Goal: Information Seeking & Learning: Find specific fact

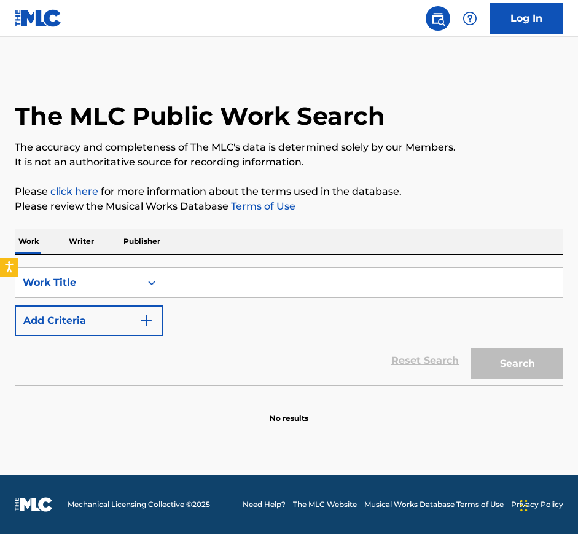
click at [273, 283] on input "Search Form" at bounding box center [362, 282] width 399 height 29
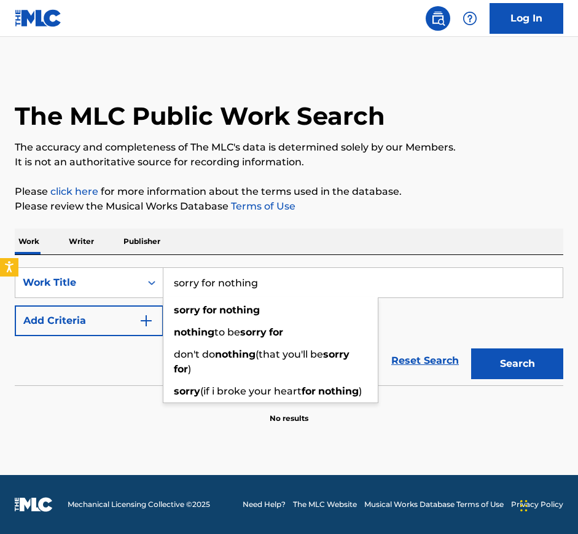
type input "sorry for nothing"
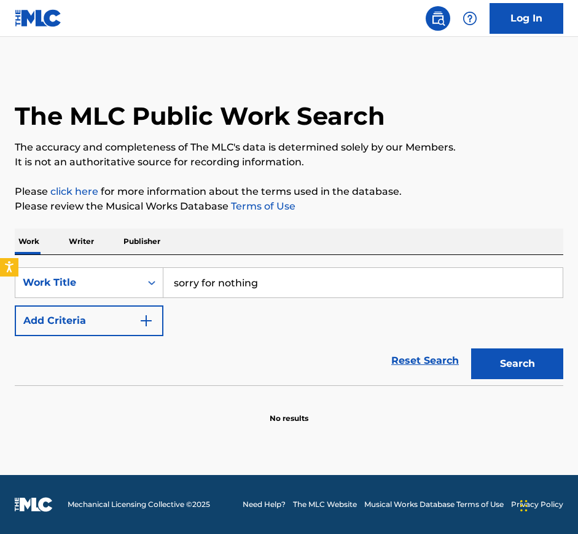
click at [96, 311] on button "Add Criteria" at bounding box center [89, 320] width 149 height 31
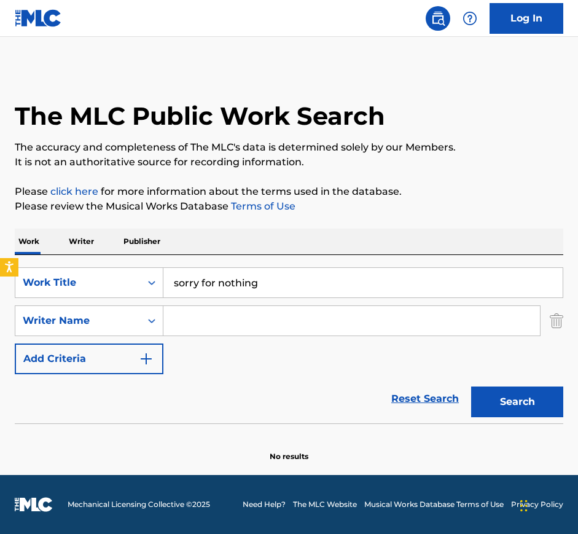
drag, startPoint x: 175, startPoint y: 323, endPoint x: 186, endPoint y: 322, distance: 11.1
click at [175, 323] on input "Search Form" at bounding box center [351, 320] width 376 height 29
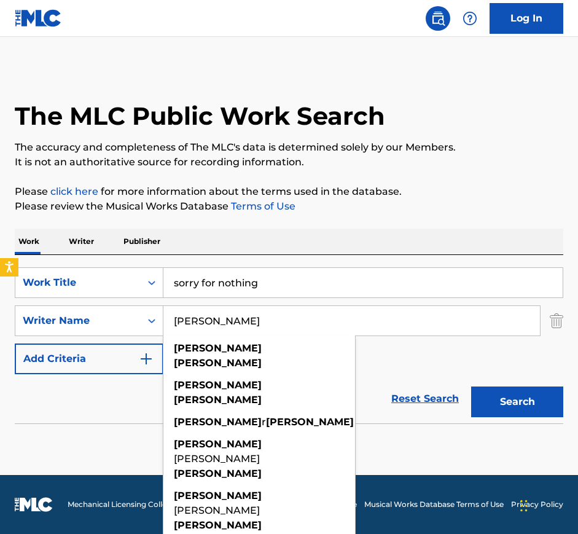
type input "[PERSON_NAME]"
click at [471, 386] on button "Search" at bounding box center [517, 401] width 92 height 31
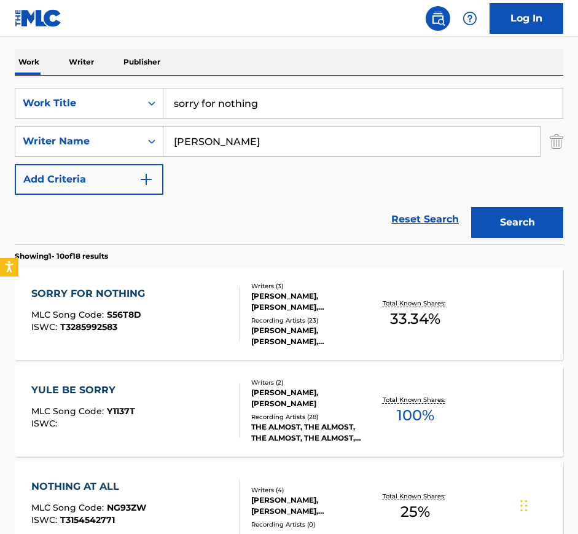
scroll to position [201, 0]
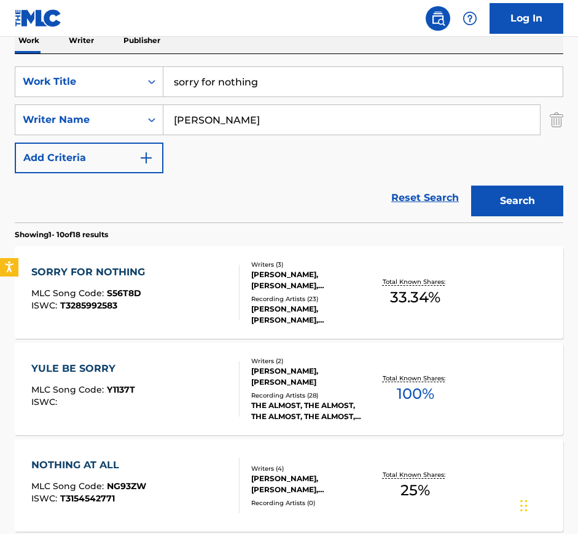
click at [185, 313] on div "SORRY FOR NOTHING MLC Song Code : S56T8D ISWC : T3285992583" at bounding box center [135, 292] width 208 height 55
